Goal: Task Accomplishment & Management: Manage account settings

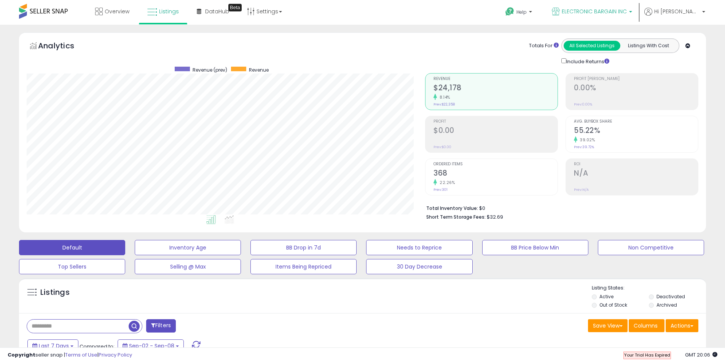
click at [638, 12] on link "ELECTRONIC BARGAIN INC" at bounding box center [592, 12] width 92 height 25
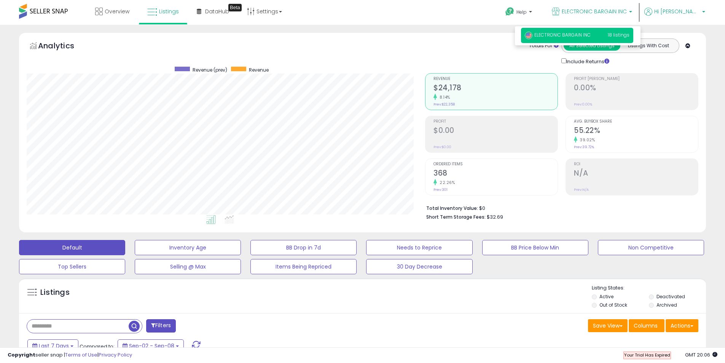
click at [700, 9] on span "Hi [PERSON_NAME]" at bounding box center [677, 12] width 46 height 8
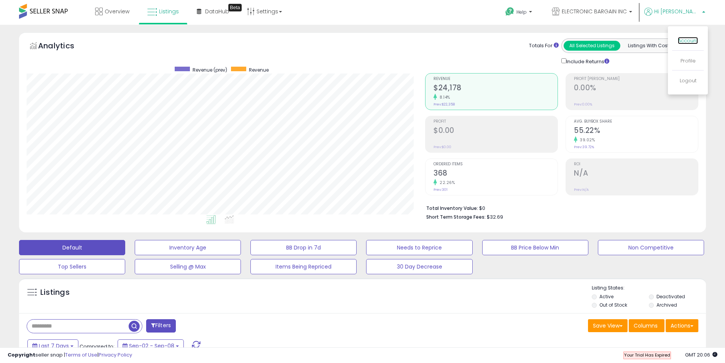
click at [690, 40] on link "Account" at bounding box center [688, 40] width 20 height 7
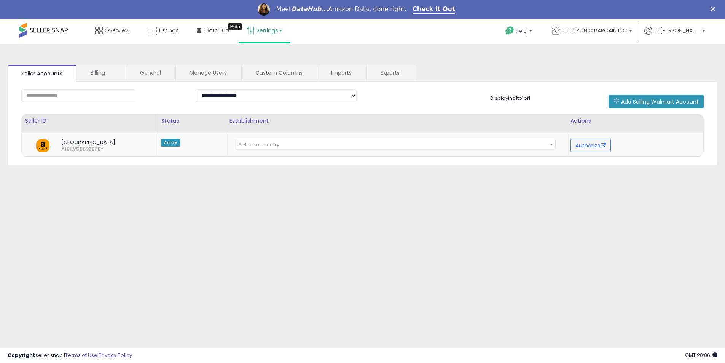
click at [278, 30] on link "Settings" at bounding box center [264, 30] width 46 height 23
click at [270, 60] on link "Store settings" at bounding box center [266, 57] width 34 height 7
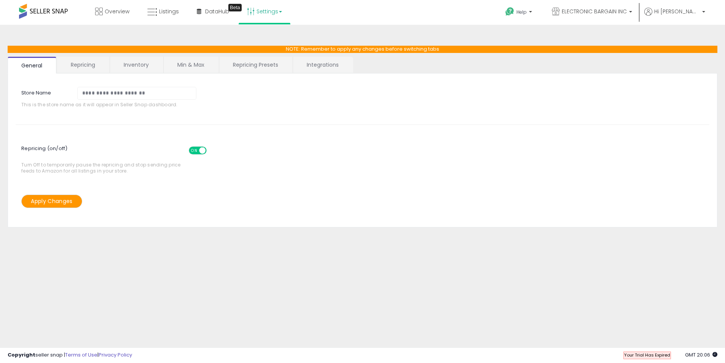
click at [644, 353] on span "Your Trial Has Expired" at bounding box center [647, 355] width 46 height 6
click at [632, 9] on p "ELECTRONIC BARGAIN INC" at bounding box center [592, 13] width 80 height 10
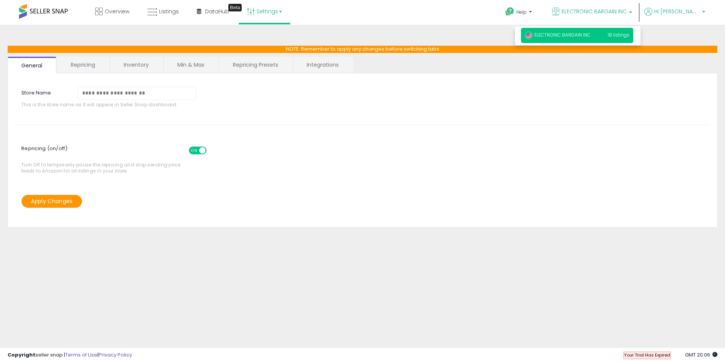
click at [691, 8] on span "Hi [PERSON_NAME]" at bounding box center [677, 12] width 46 height 8
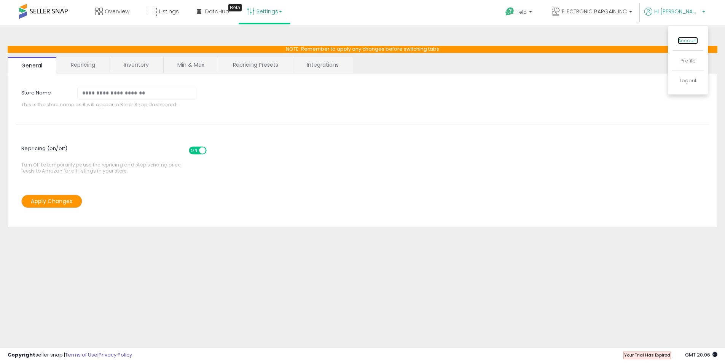
click at [690, 39] on link "Account" at bounding box center [688, 40] width 20 height 7
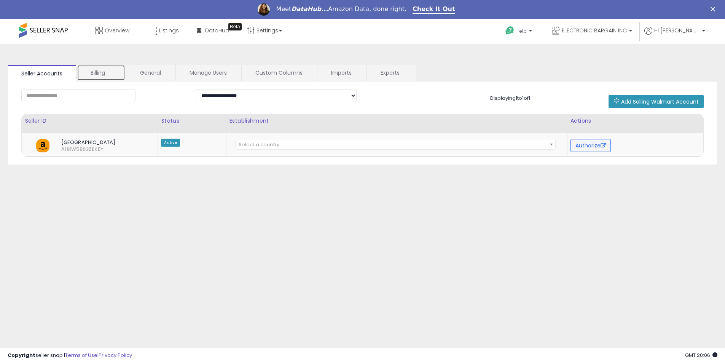
click at [100, 75] on link "Billing" at bounding box center [101, 73] width 48 height 16
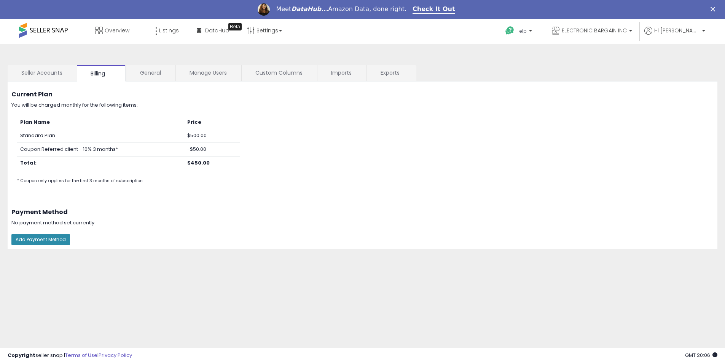
click at [49, 241] on button "Add Payment Method" at bounding box center [40, 239] width 59 height 11
